Goal: Information Seeking & Learning: Learn about a topic

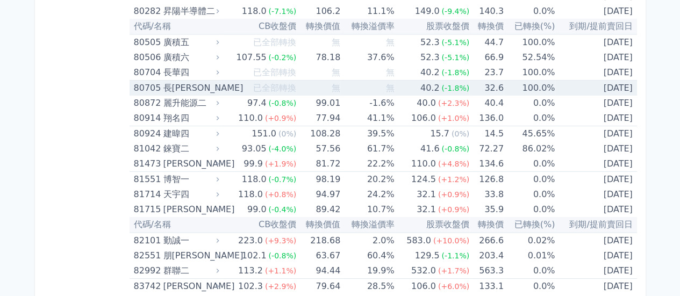
scroll to position [5824, 0]
click at [380, 81] on td "無" at bounding box center [367, 89] width 54 height 16
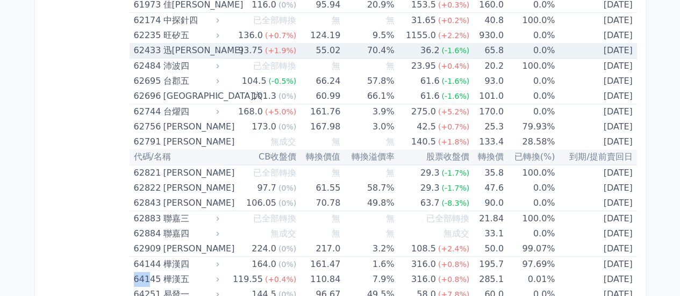
scroll to position [4553, 0]
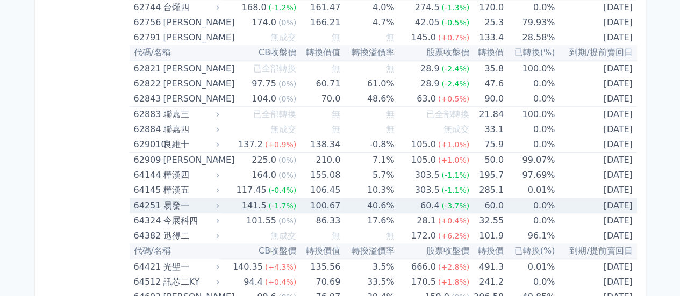
scroll to position [4607, 0]
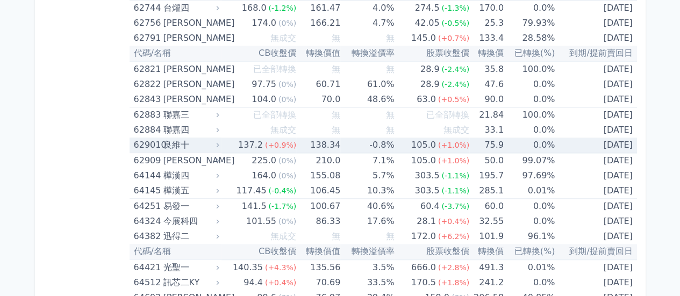
click at [218, 141] on icon at bounding box center [218, 145] width 8 height 8
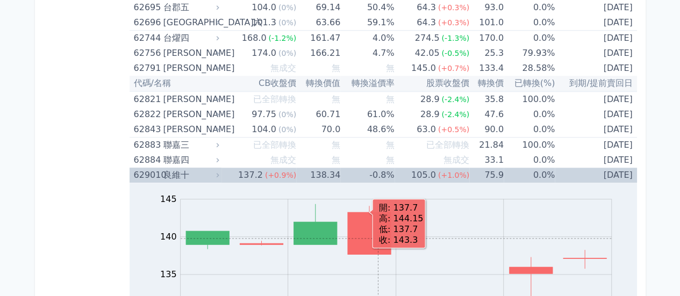
scroll to position [4553, 0]
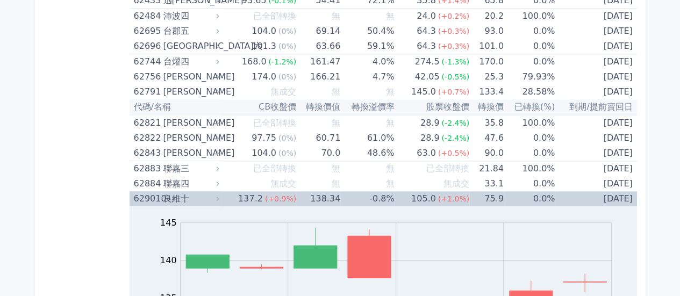
click at [217, 195] on icon at bounding box center [218, 199] width 8 height 8
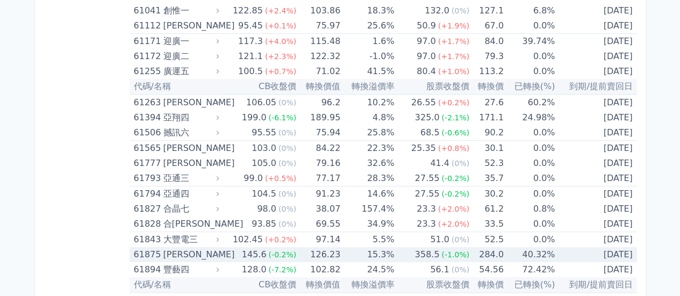
scroll to position [4231, 0]
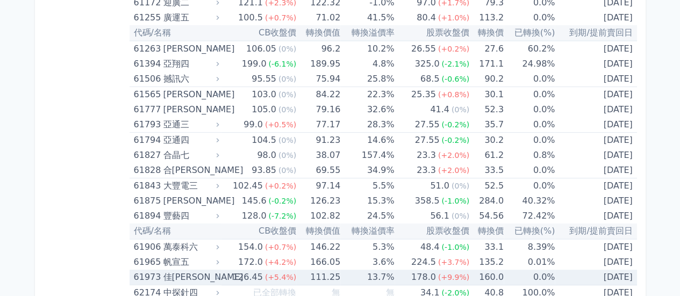
click at [220, 274] on icon at bounding box center [218, 278] width 8 height 8
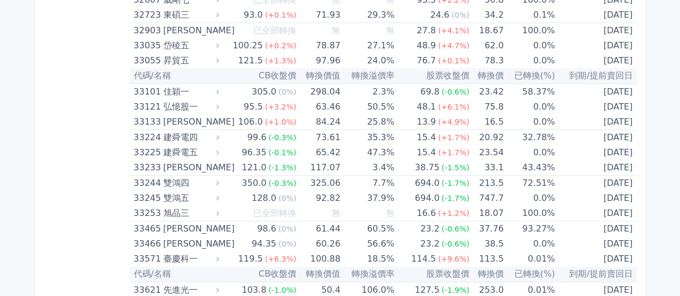
scroll to position [1997, 0]
